Goal: Find specific page/section: Find specific page/section

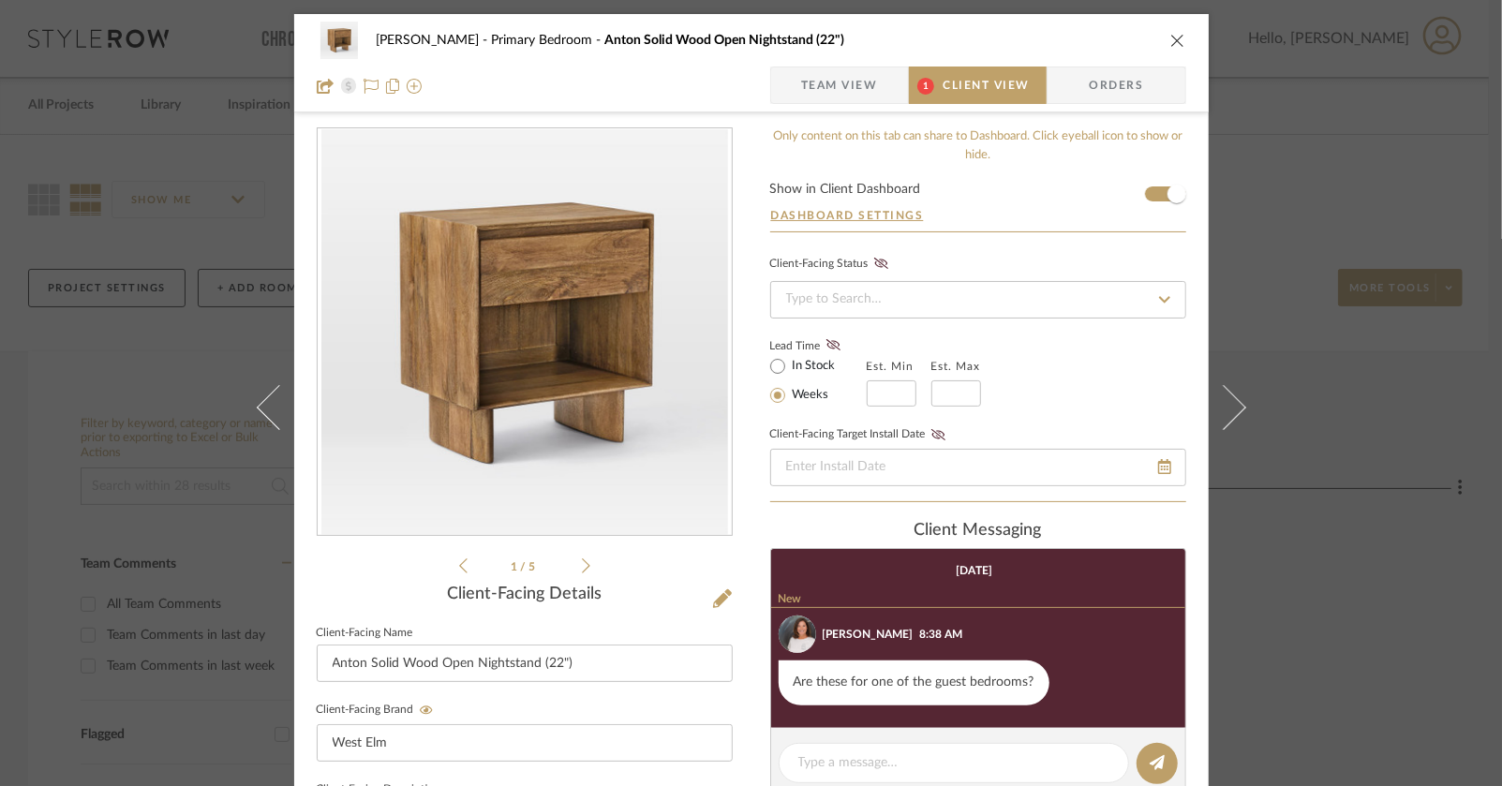
scroll to position [103, 0]
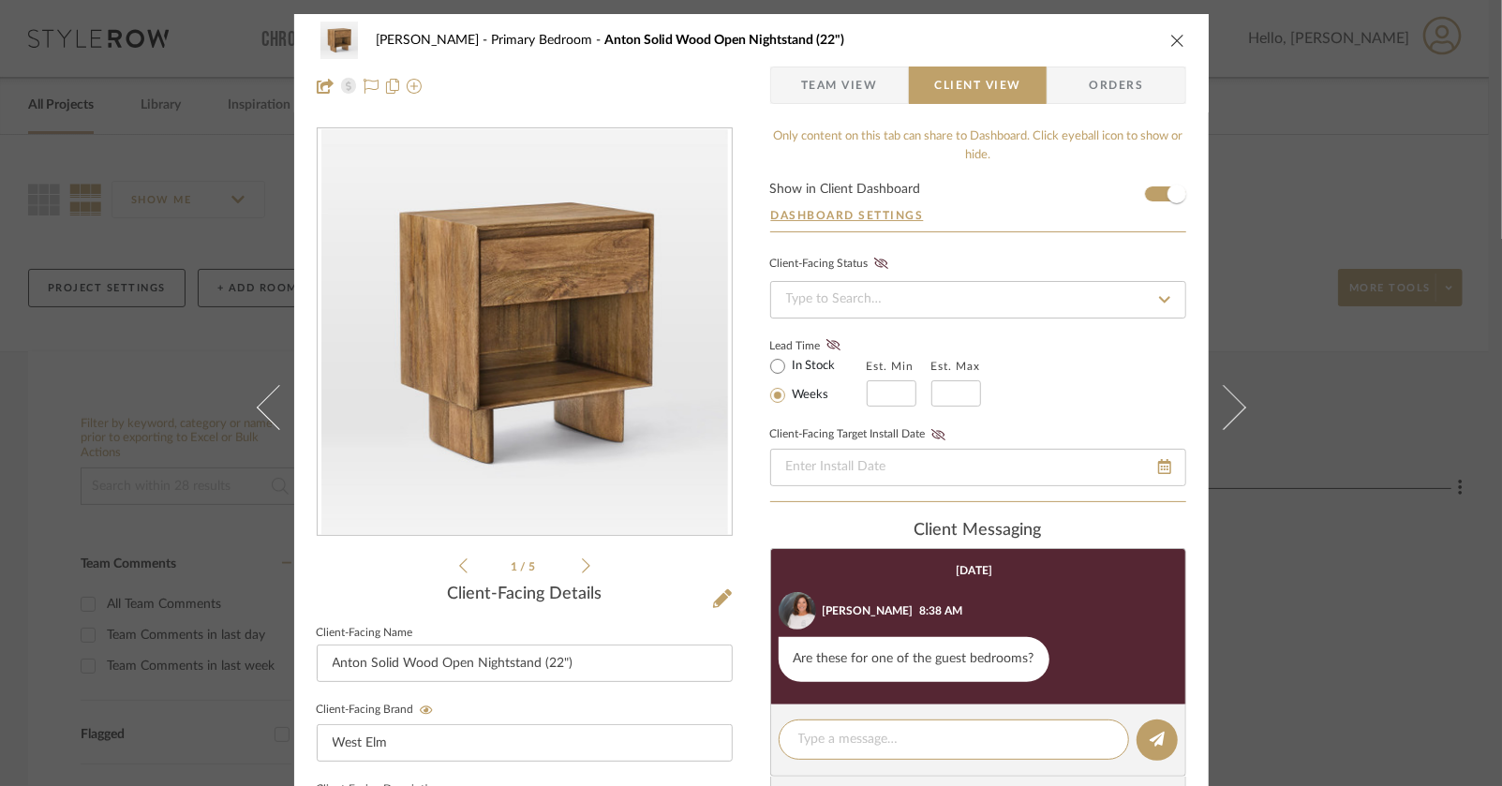
click at [837, 97] on span "Team View" at bounding box center [839, 85] width 77 height 37
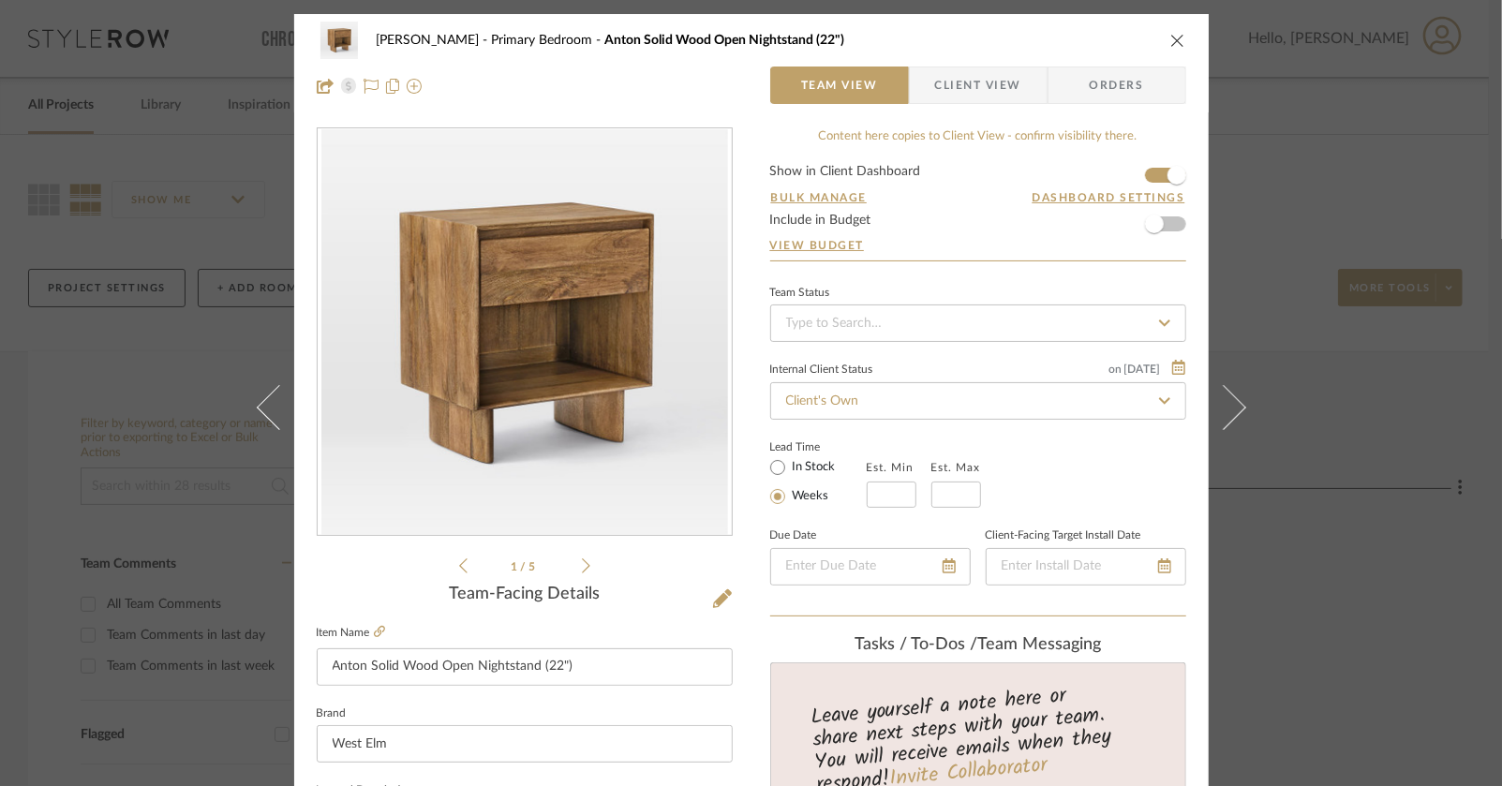
click at [1171, 40] on icon "close" at bounding box center [1178, 40] width 15 height 15
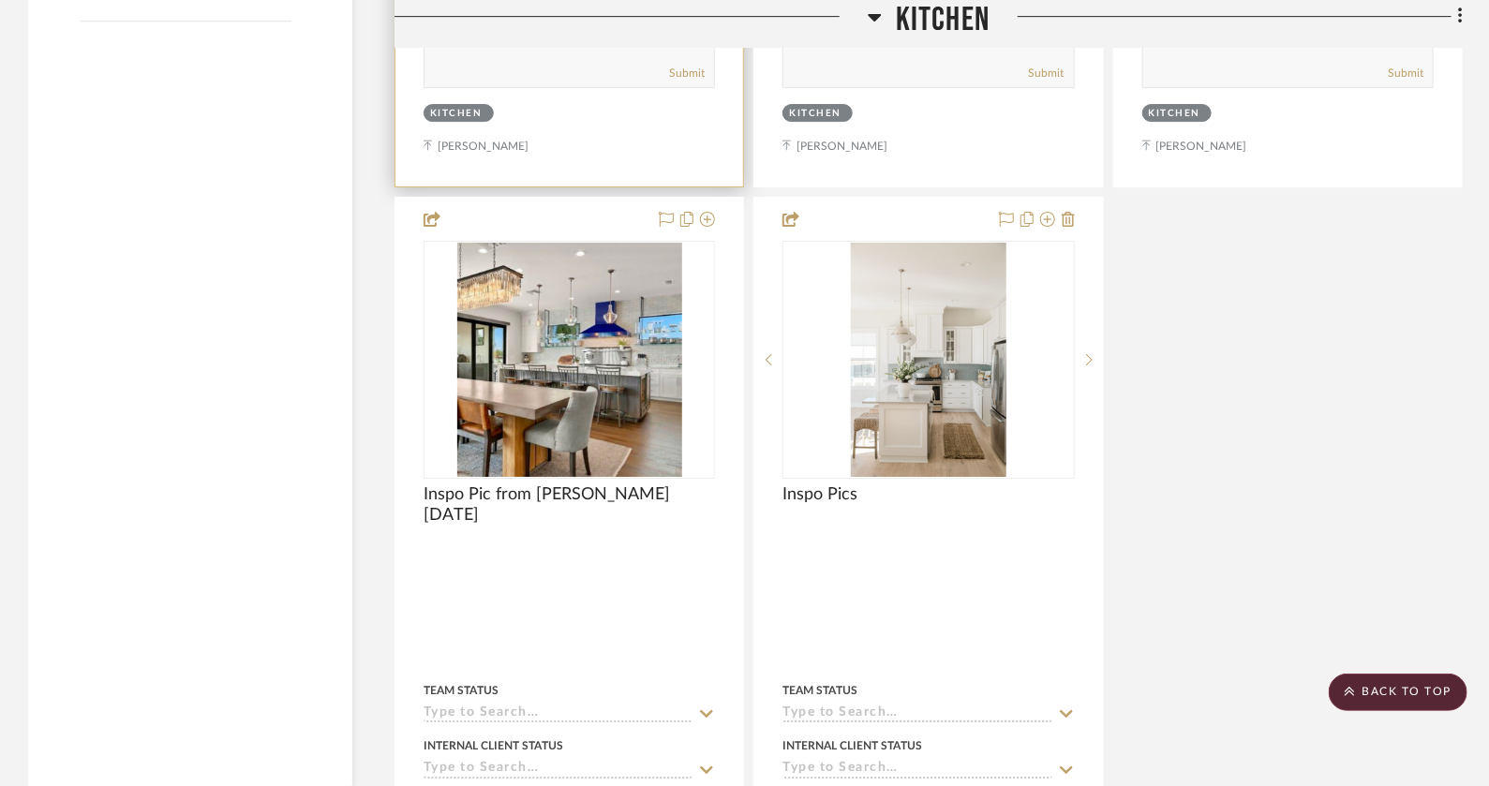
scroll to position [2948, 0]
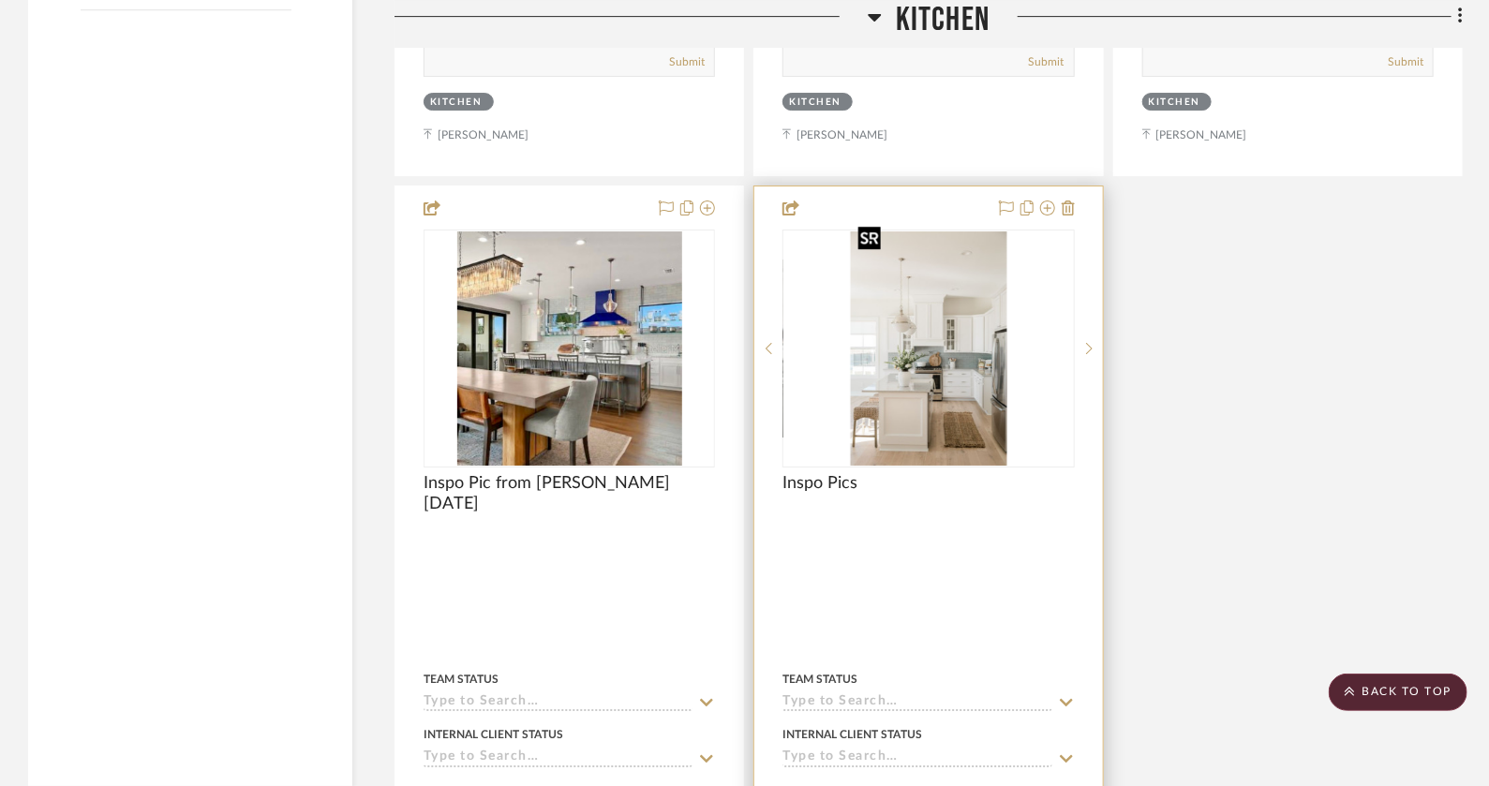
click at [892, 441] on img "0" at bounding box center [929, 348] width 156 height 234
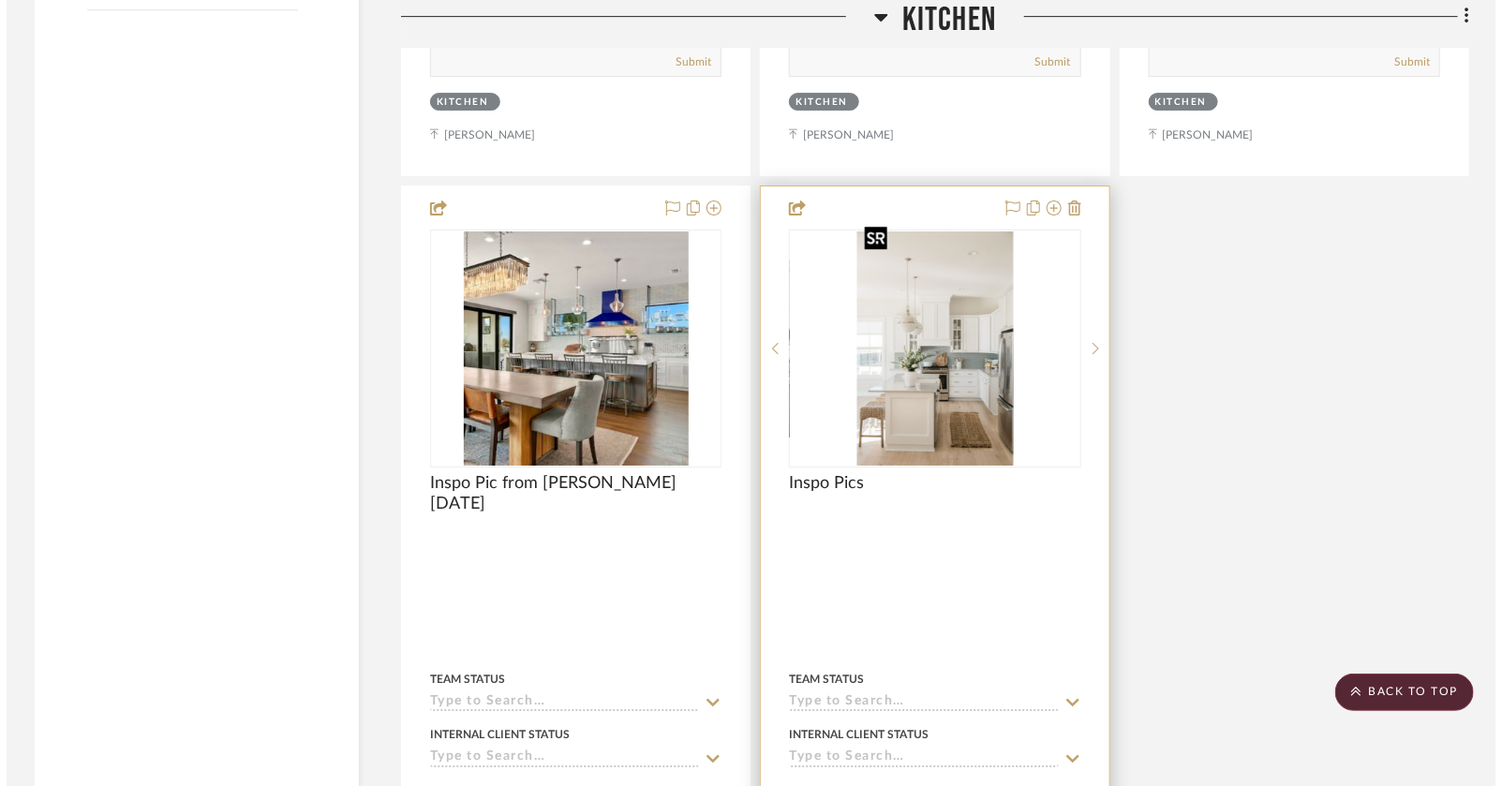
scroll to position [0, 0]
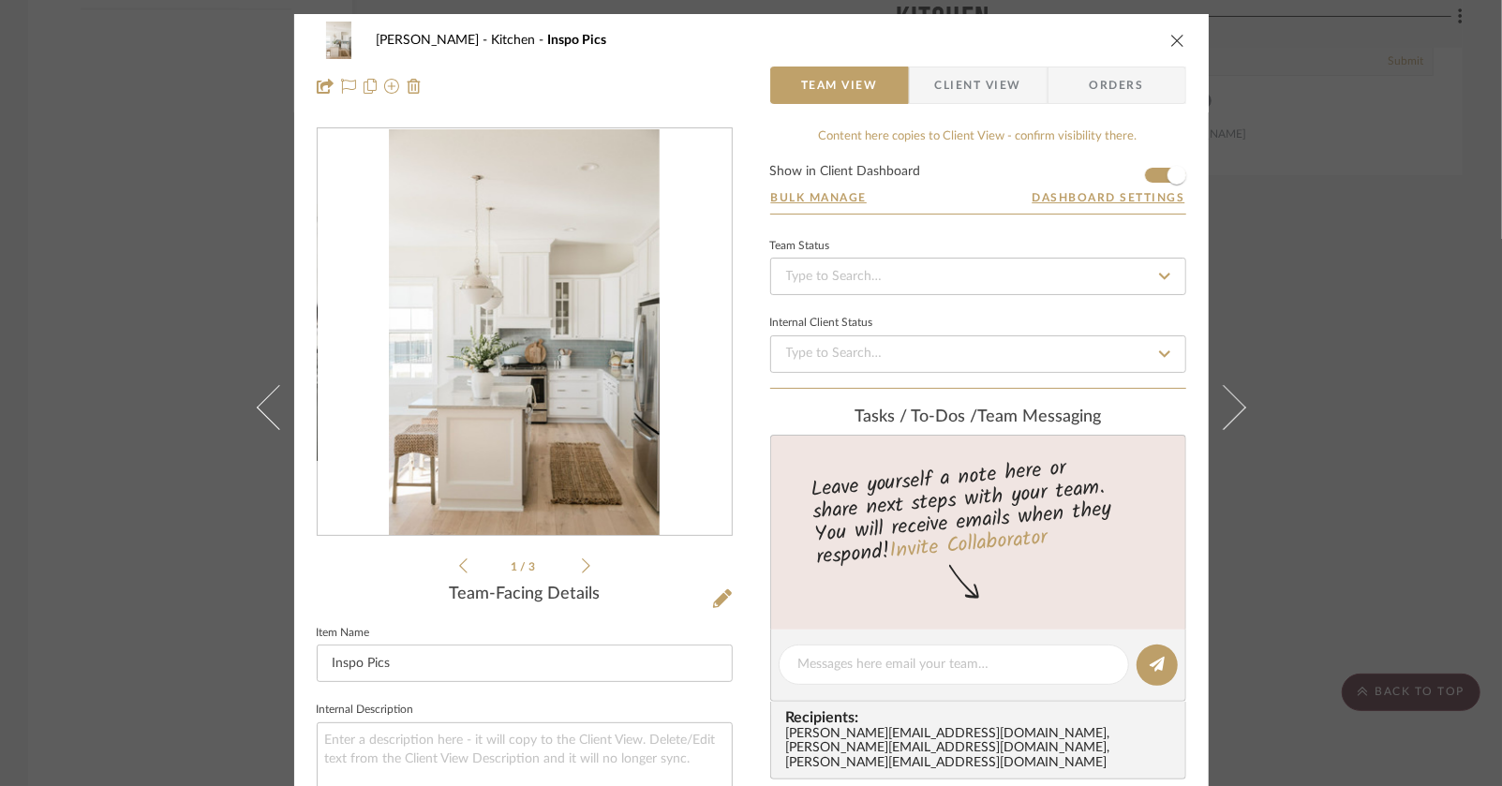
click at [582, 570] on icon at bounding box center [586, 566] width 8 height 17
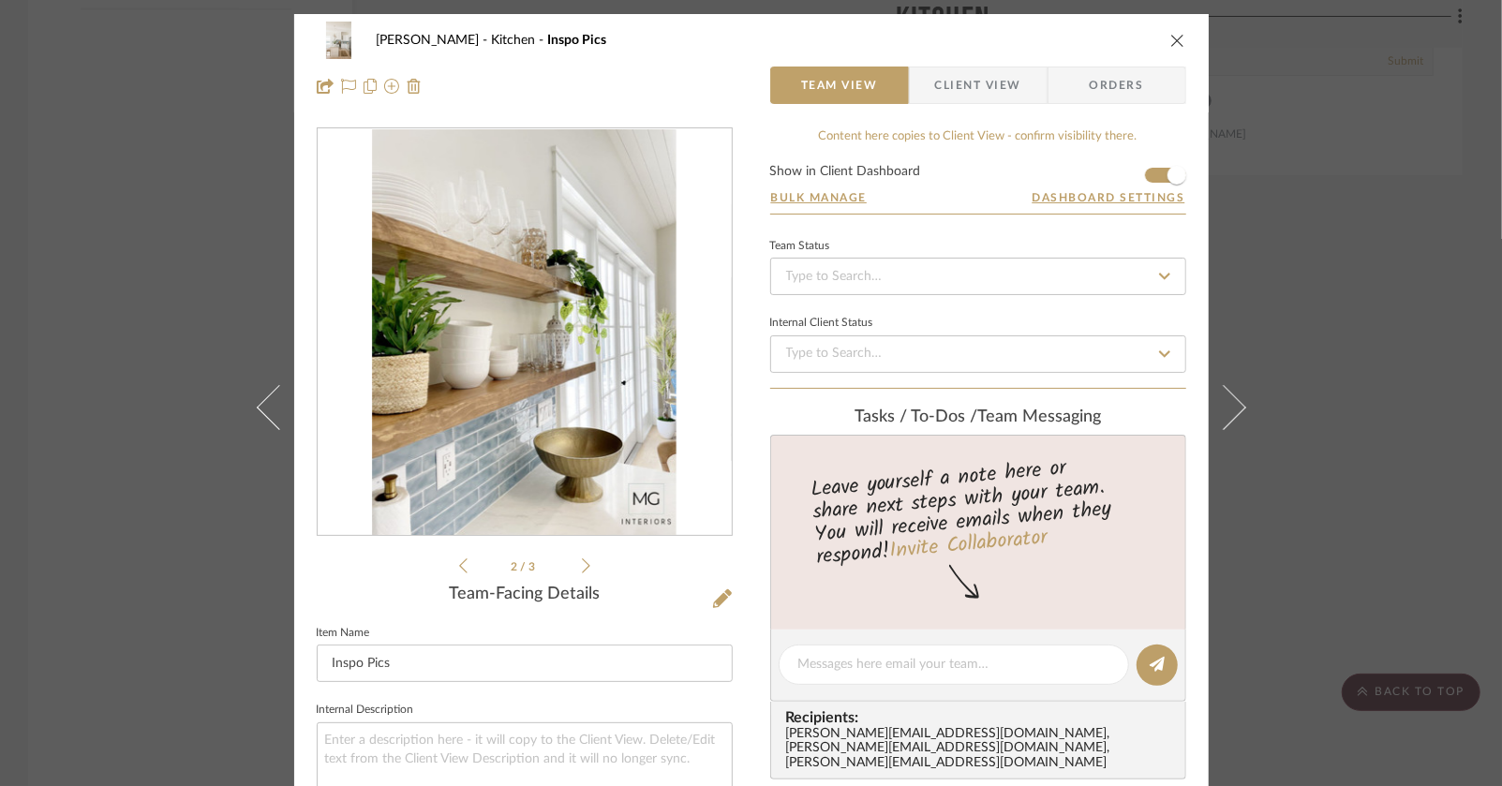
click at [582, 570] on icon at bounding box center [586, 566] width 8 height 17
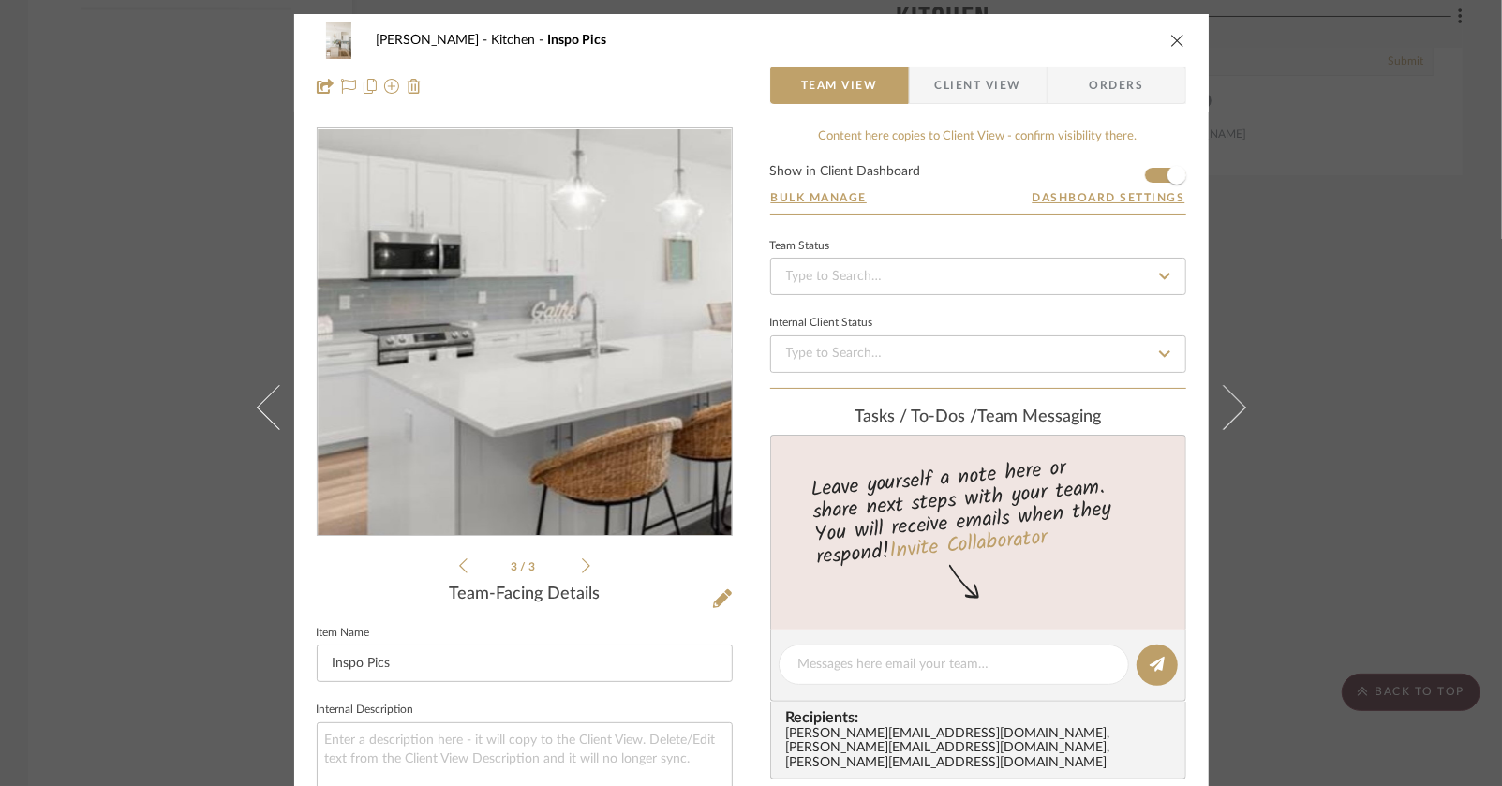
click at [458, 345] on img "2" at bounding box center [525, 332] width 414 height 257
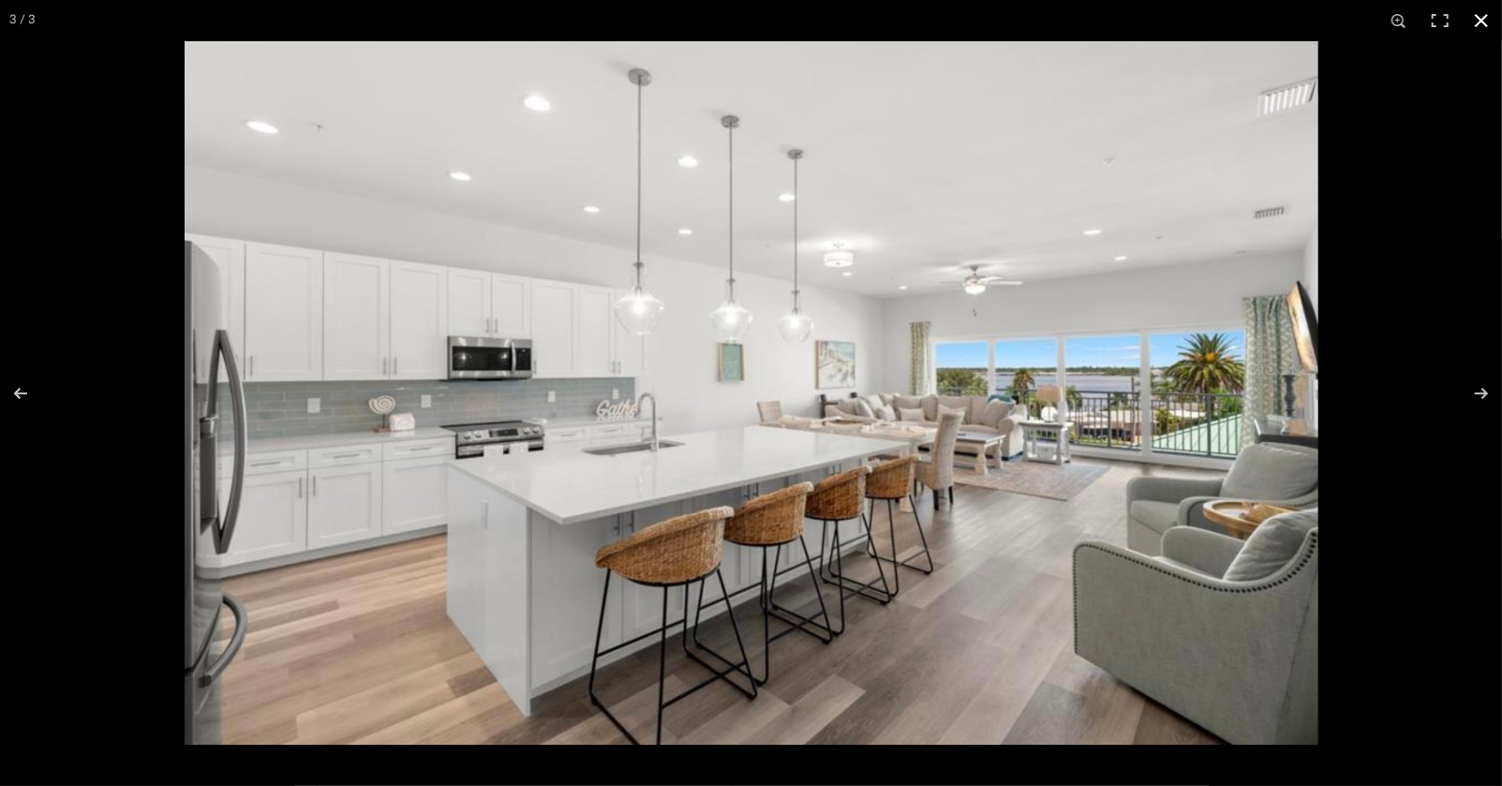
click at [1490, 13] on button at bounding box center [1481, 20] width 41 height 41
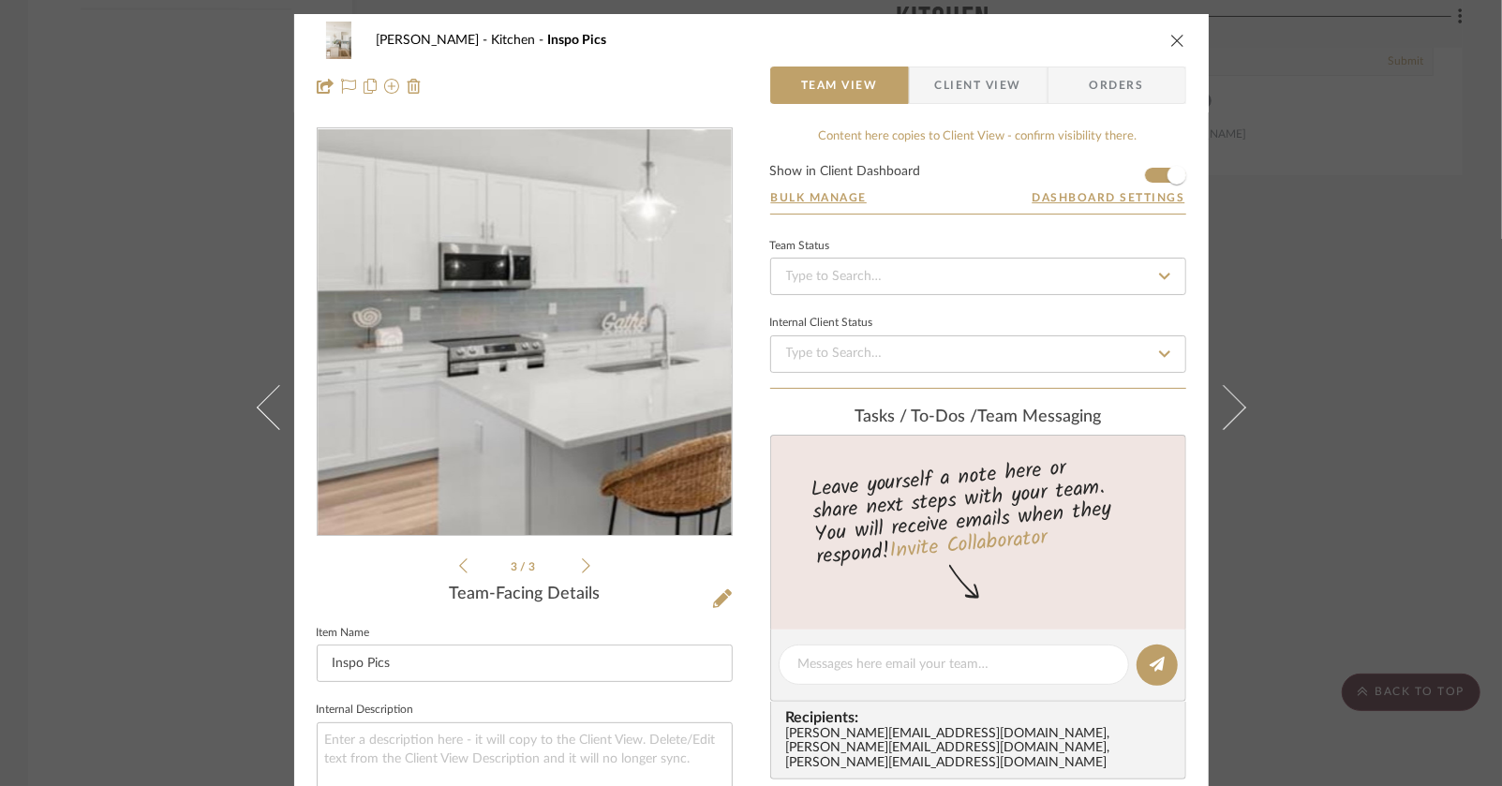
click at [436, 341] on img "2" at bounding box center [525, 332] width 414 height 257
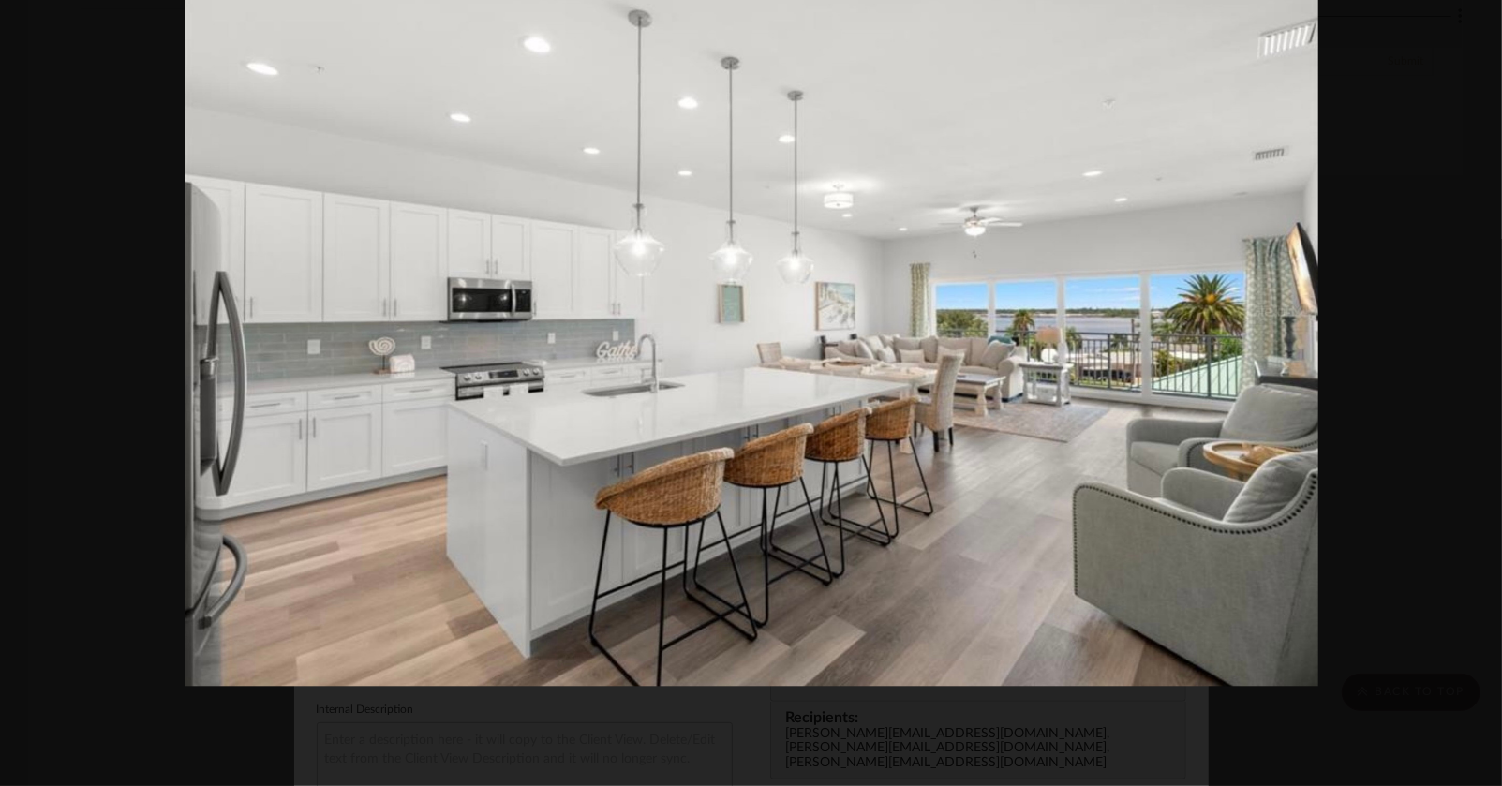
click at [29, 395] on button at bounding box center [33, 394] width 66 height 94
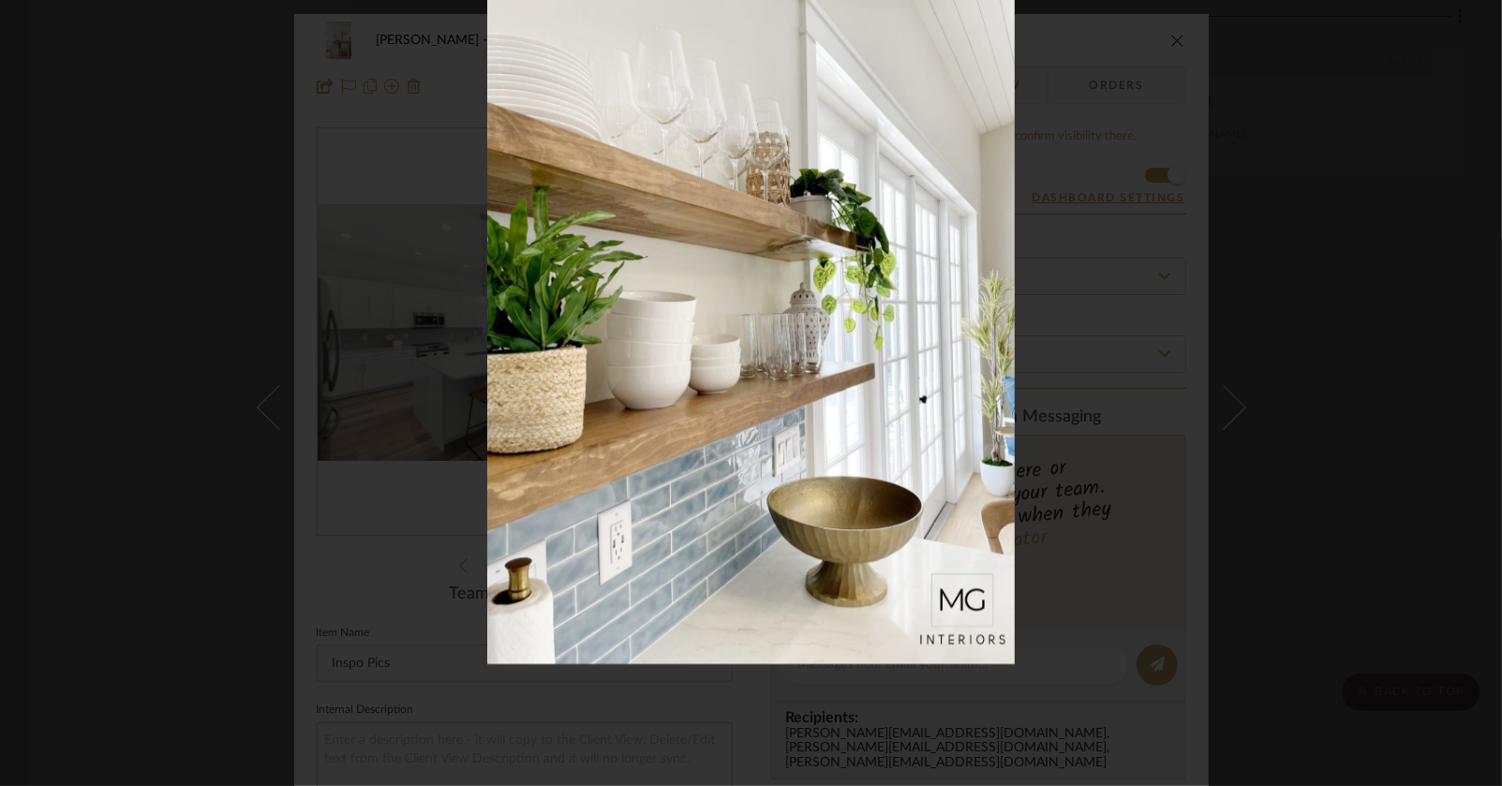
click at [108, 452] on div at bounding box center [751, 393] width 1502 height 786
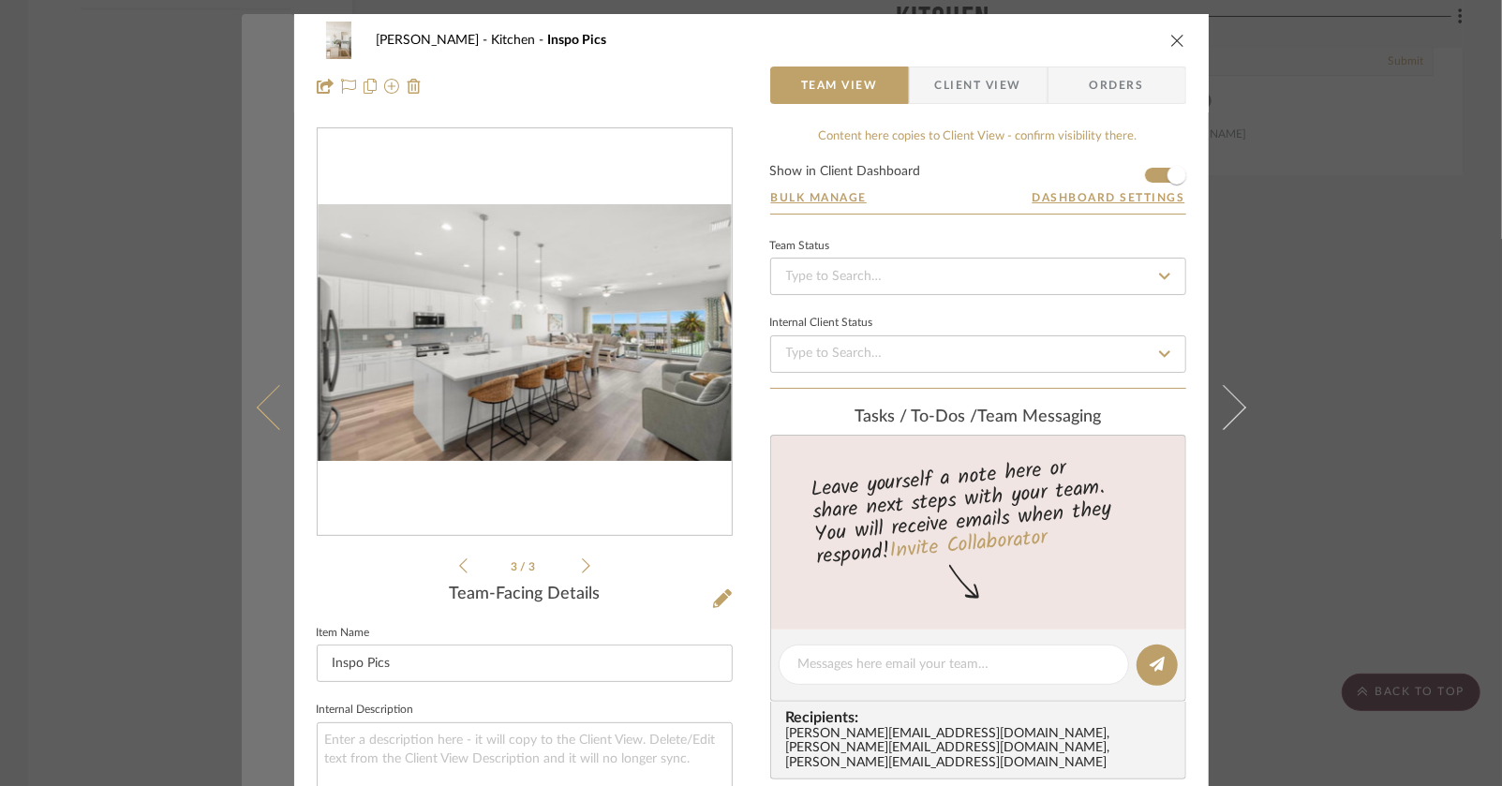
click at [275, 428] on button at bounding box center [268, 407] width 52 height 786
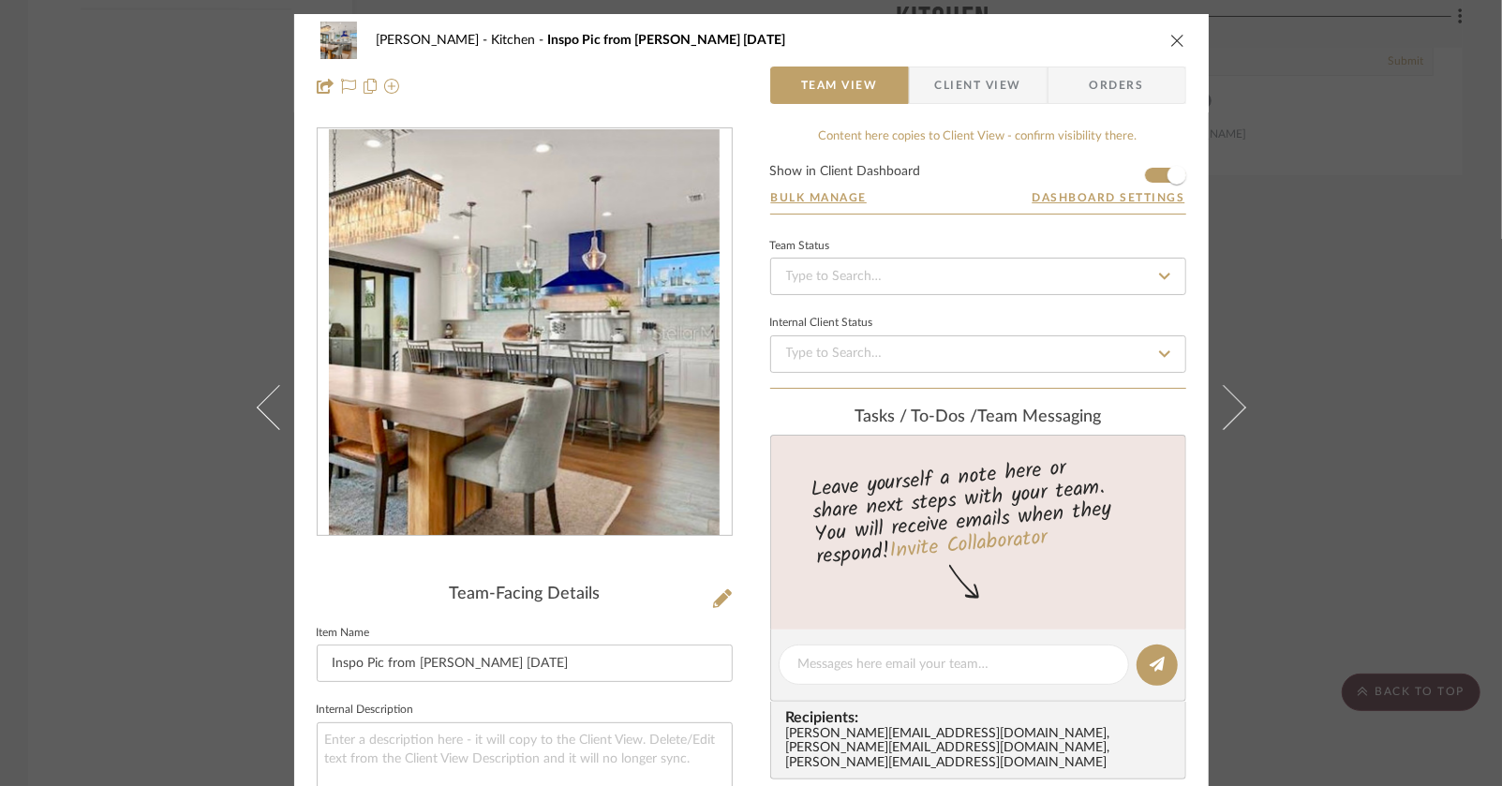
click at [400, 380] on img "0" at bounding box center [524, 332] width 391 height 407
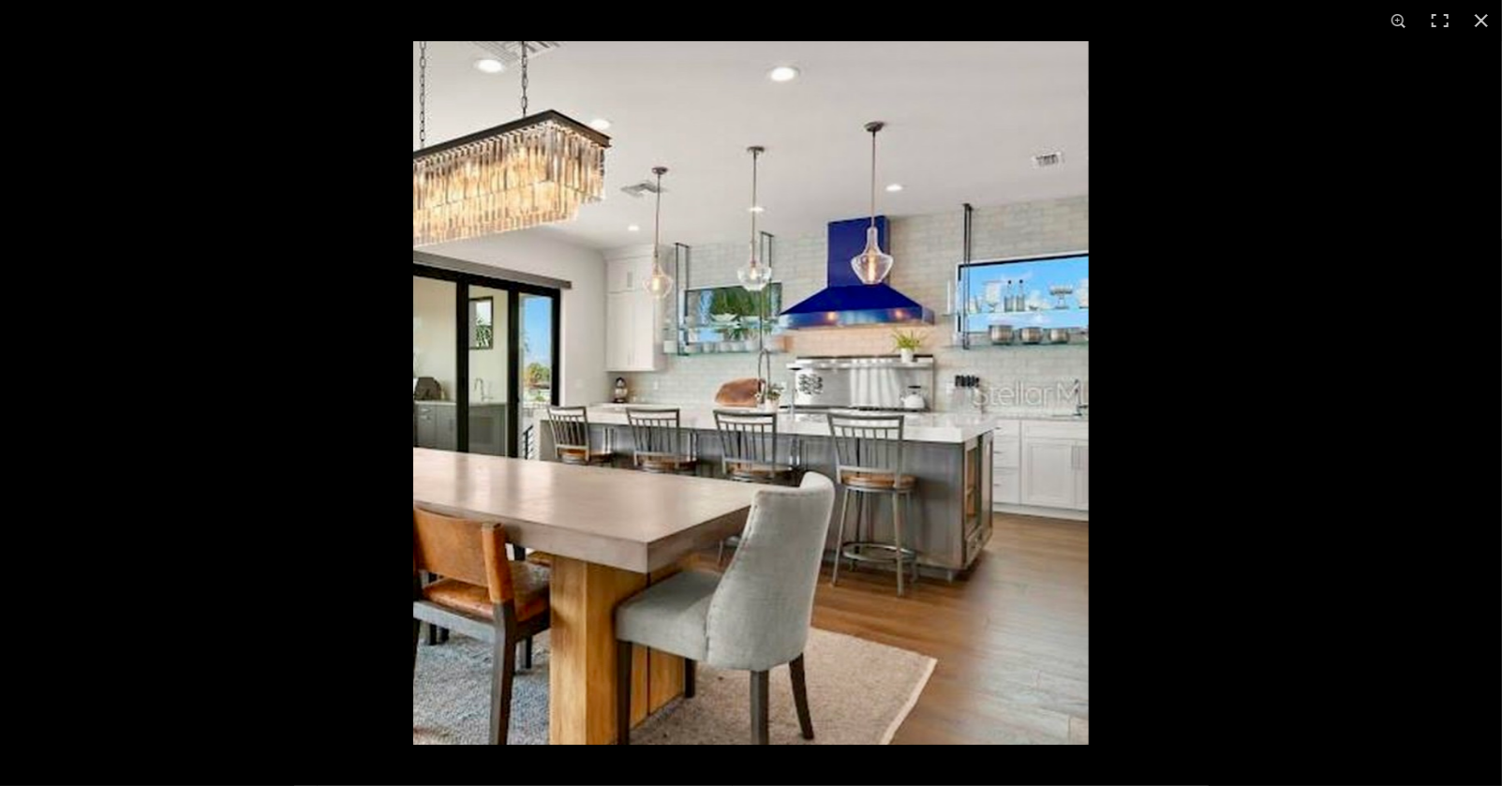
click at [1486, 26] on button at bounding box center [1481, 20] width 41 height 41
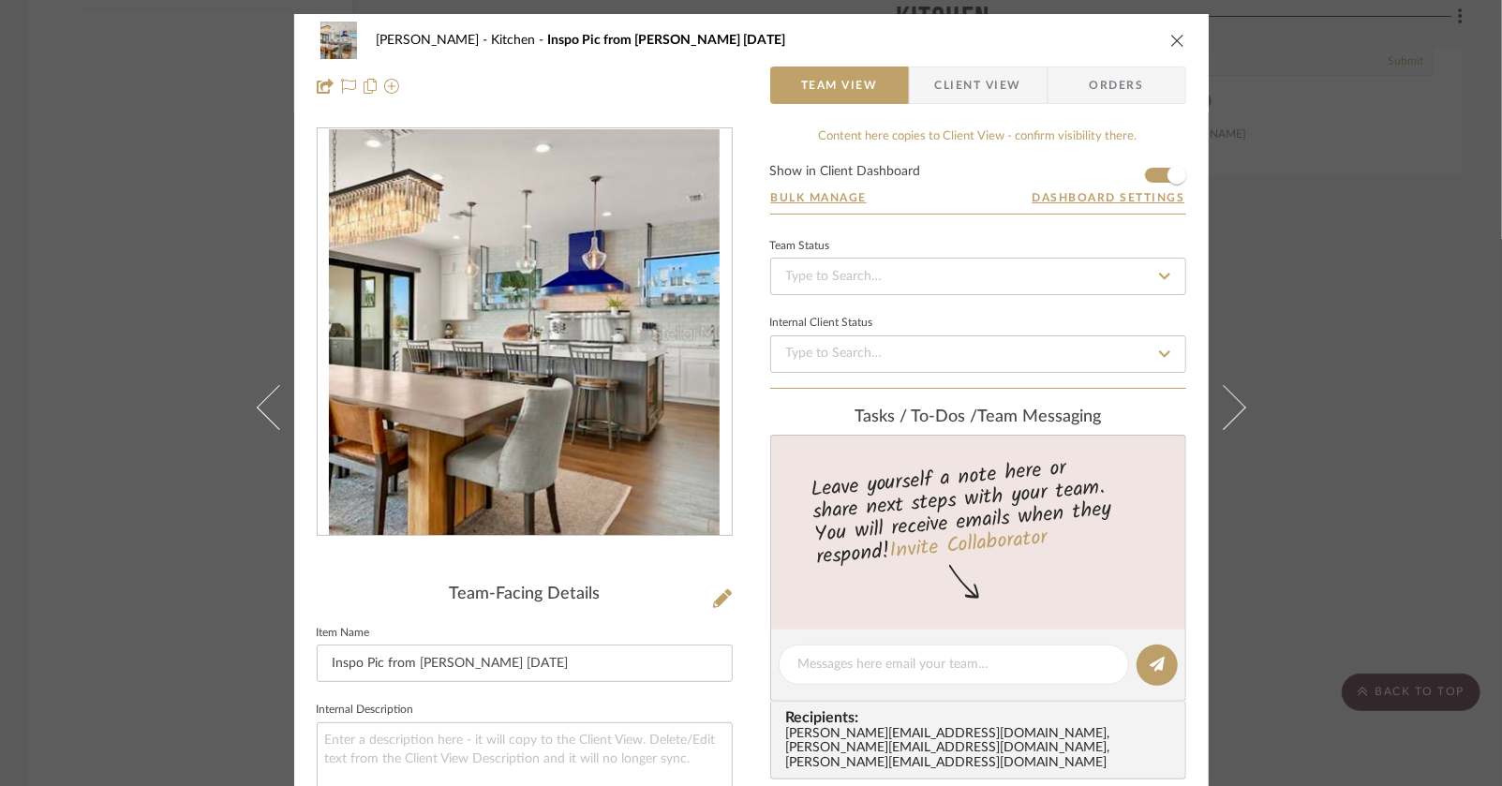
click at [1171, 41] on icon "close" at bounding box center [1178, 40] width 15 height 15
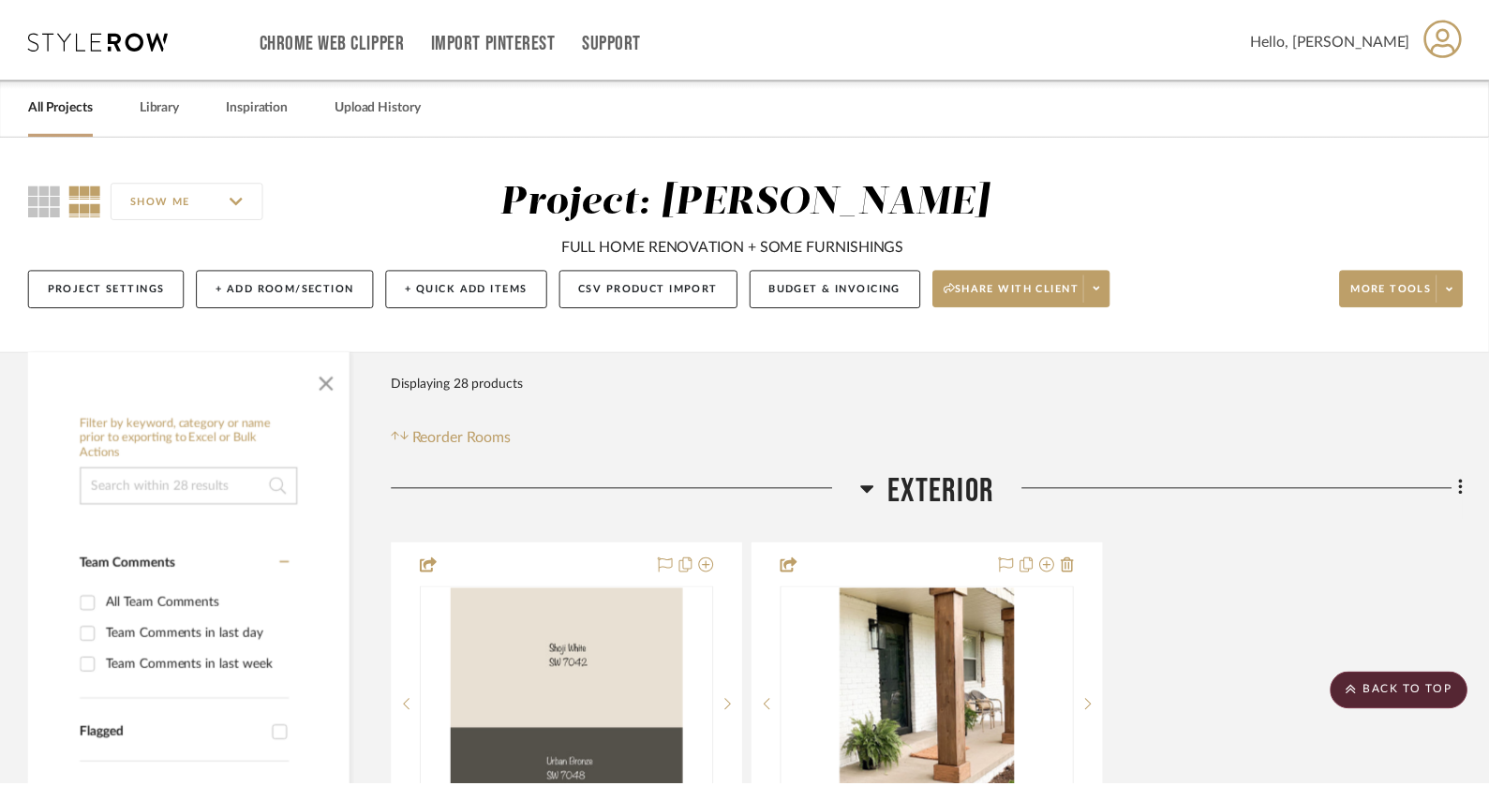
scroll to position [2948, 0]
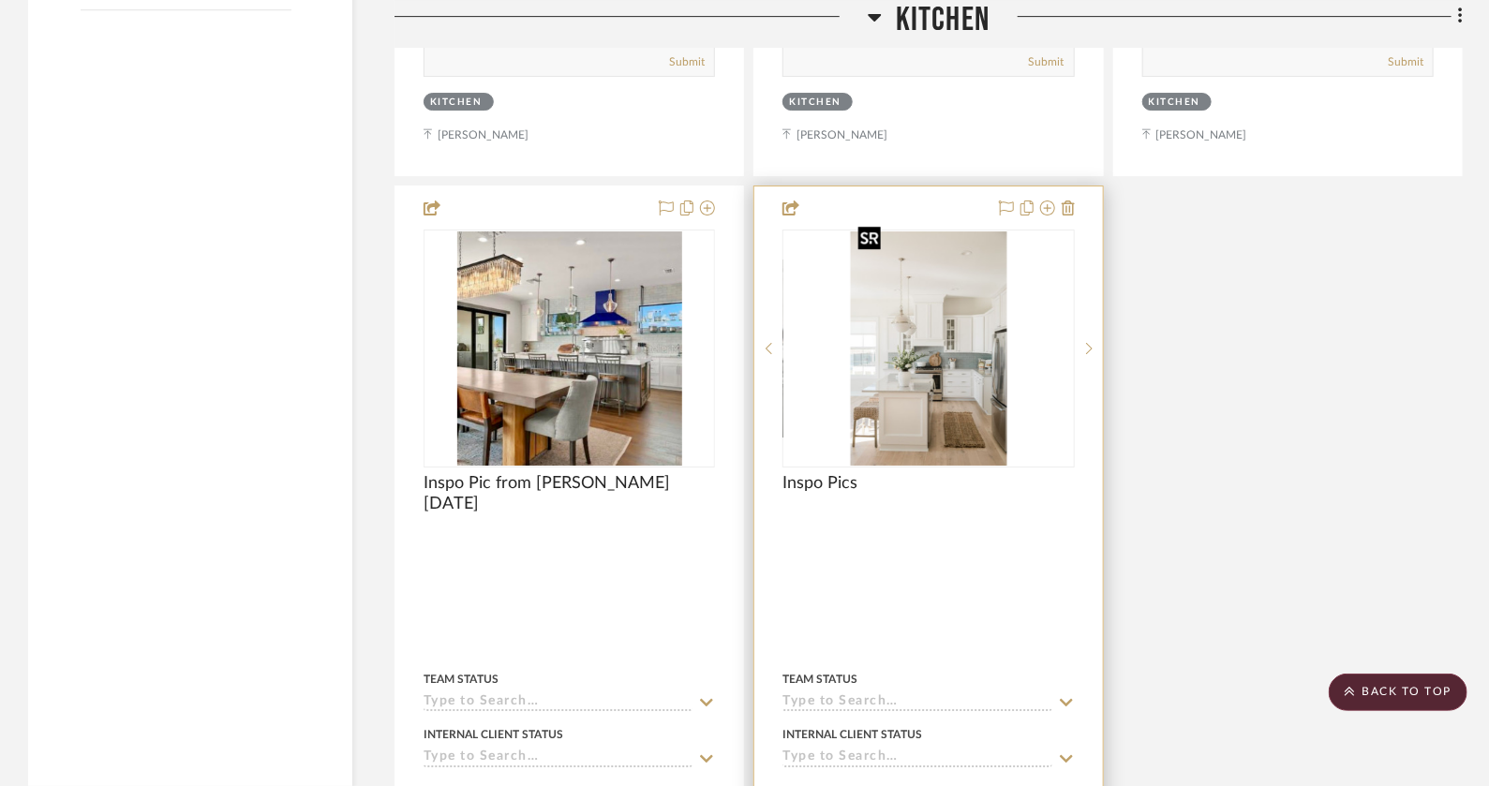
click at [906, 360] on img "0" at bounding box center [929, 348] width 156 height 234
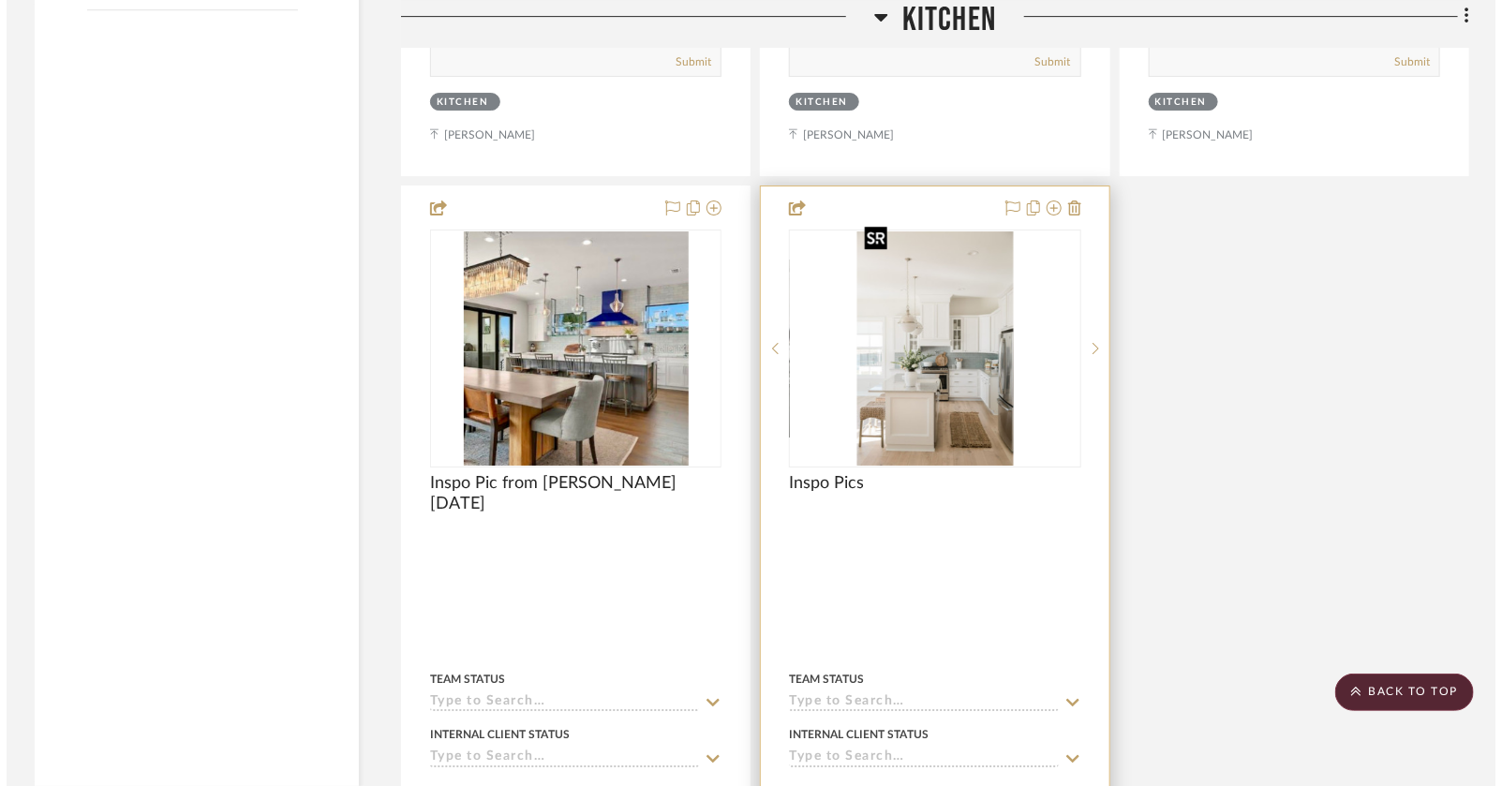
scroll to position [0, 0]
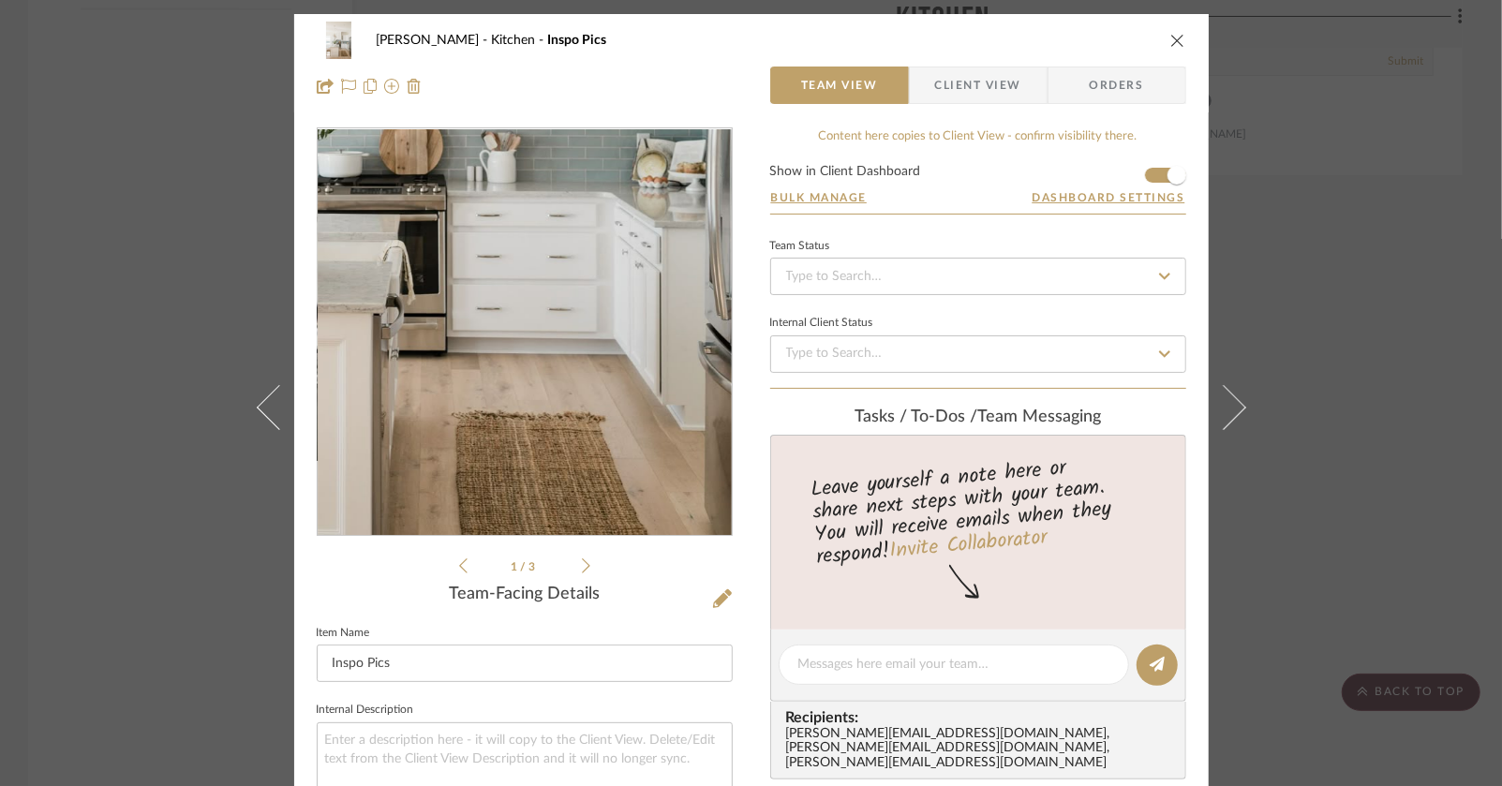
click at [567, 415] on img "0" at bounding box center [524, 332] width 271 height 407
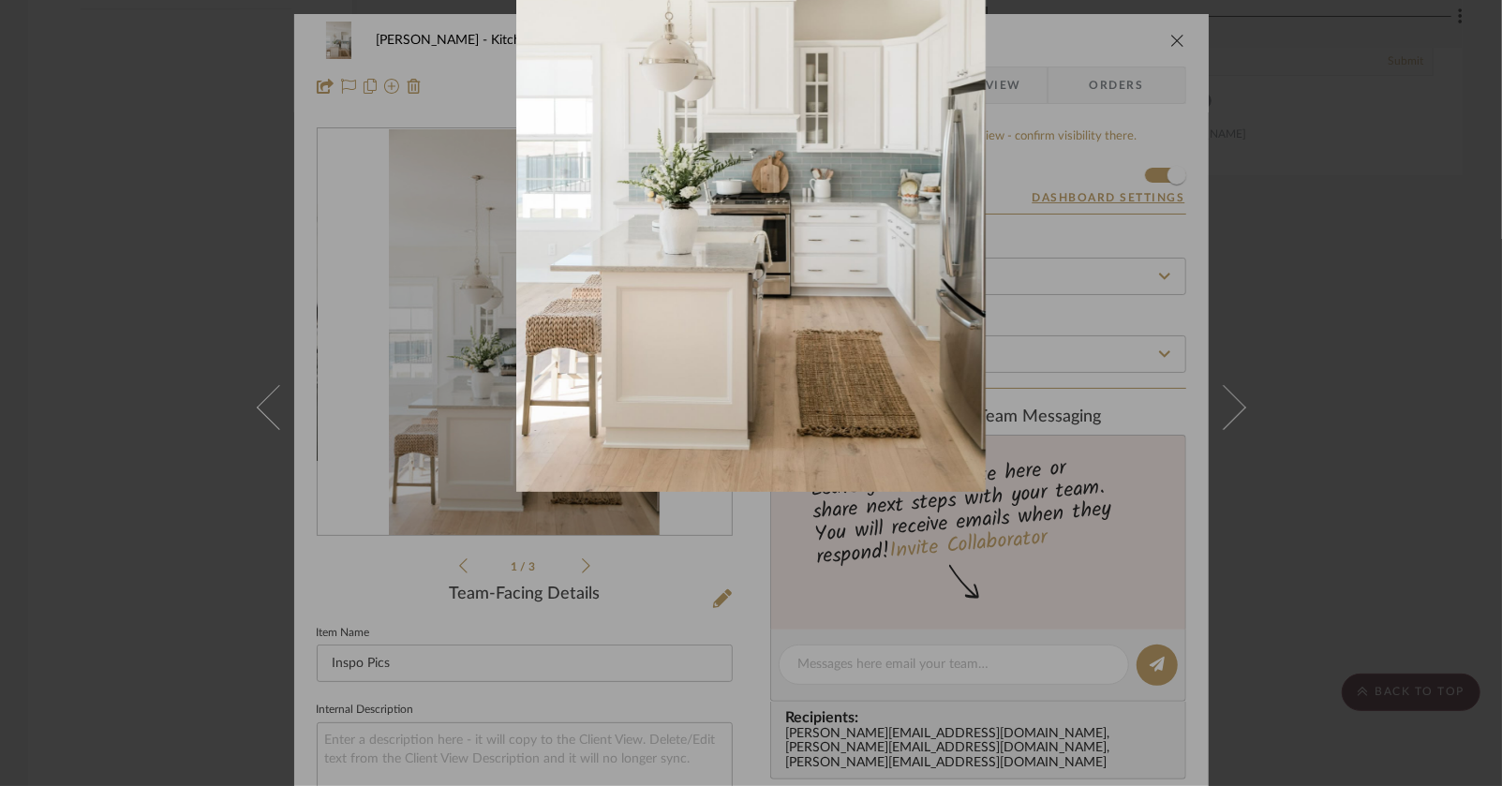
click at [1155, 218] on div at bounding box center [1267, 181] width 1502 height 786
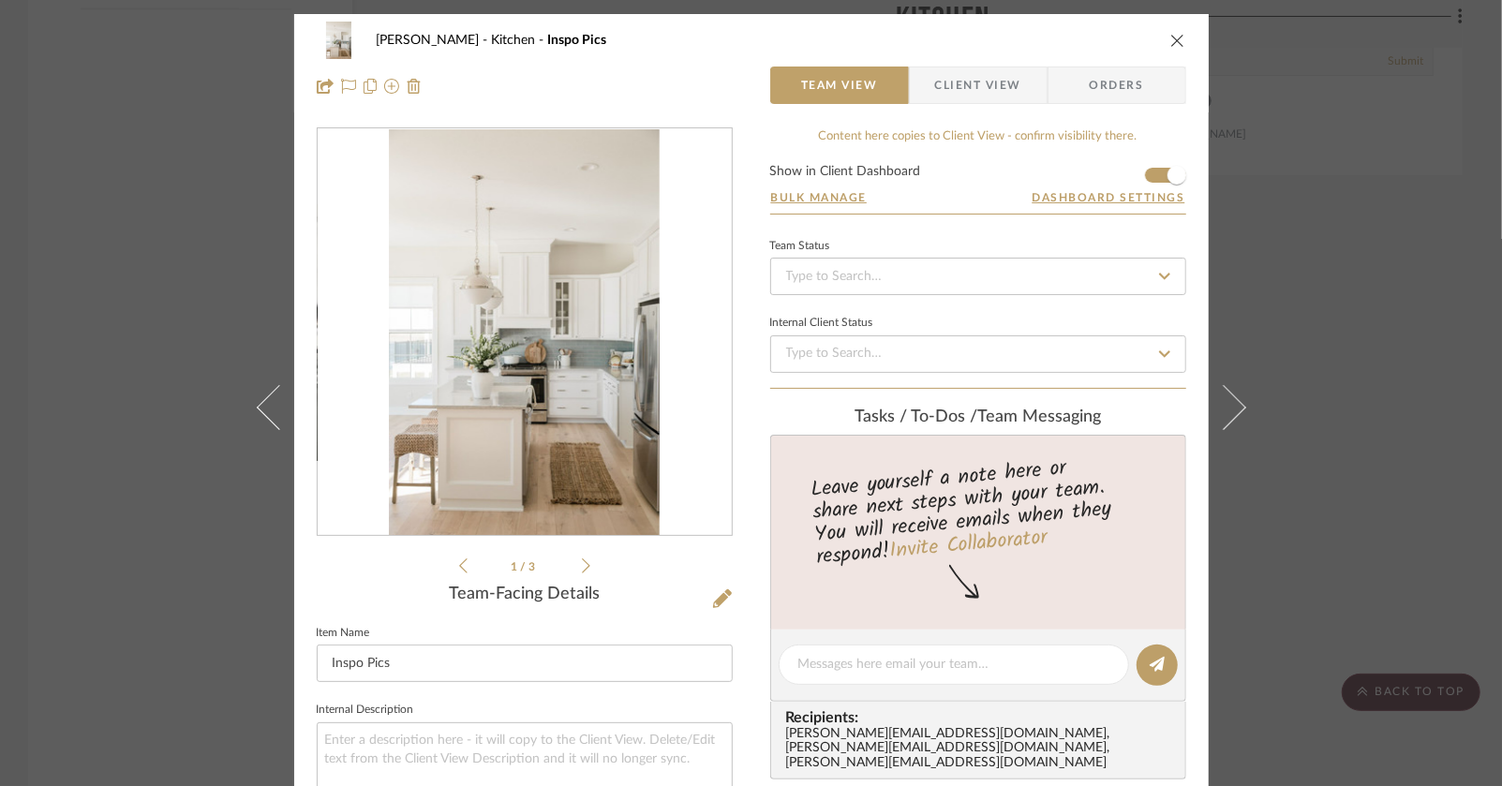
click at [980, 79] on span "Client View" at bounding box center [978, 85] width 86 height 37
